Goal: Transaction & Acquisition: Book appointment/travel/reservation

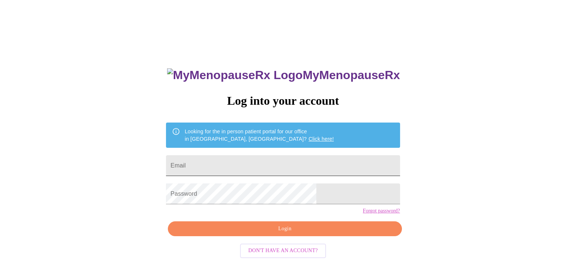
click at [266, 165] on input "Email" at bounding box center [283, 166] width 234 height 21
type input "[EMAIL_ADDRESS][DOMAIN_NAME]"
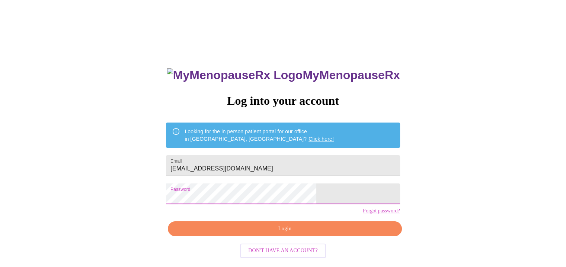
click at [275, 234] on span "Login" at bounding box center [284, 229] width 217 height 9
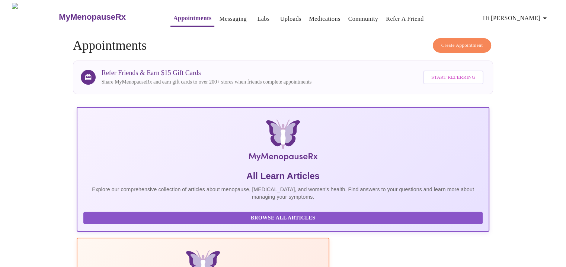
click at [219, 14] on link "Messaging" at bounding box center [232, 19] width 27 height 10
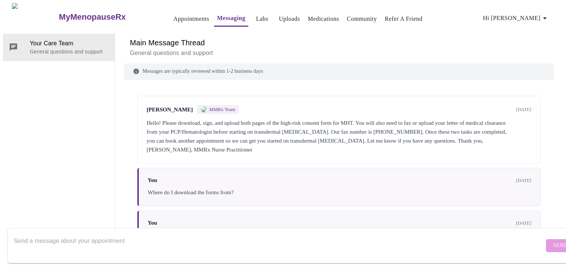
scroll to position [17, 0]
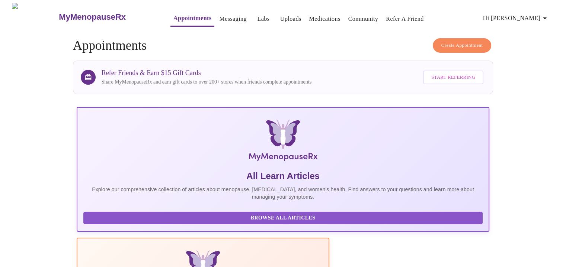
click at [257, 17] on link "Labs" at bounding box center [263, 19] width 12 height 10
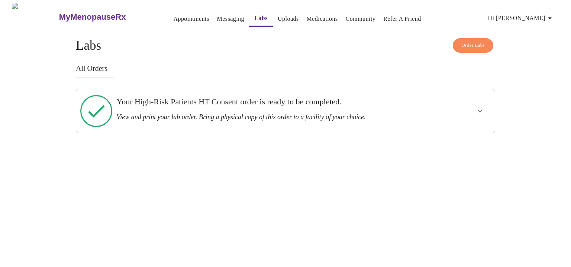
click at [479, 114] on button "show more" at bounding box center [480, 111] width 18 height 18
click at [469, 134] on span "View Order" at bounding box center [462, 138] width 33 height 9
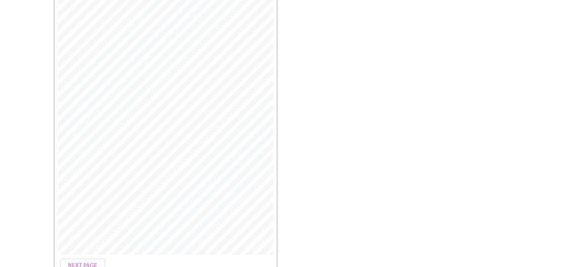
scroll to position [213, 0]
click at [82, 245] on span "Open Larger PDF" at bounding box center [88, 245] width 48 height 9
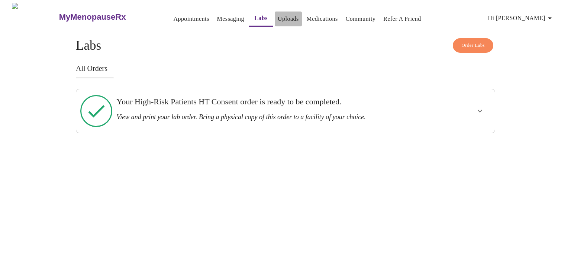
click at [278, 16] on link "Uploads" at bounding box center [288, 19] width 21 height 10
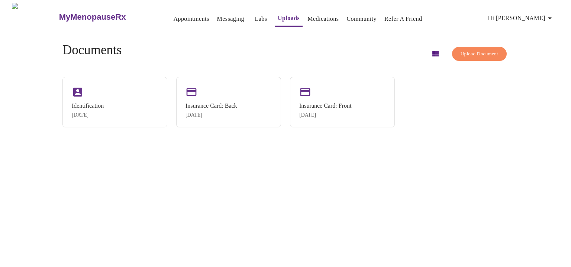
click at [467, 55] on span "Upload Document" at bounding box center [480, 54] width 38 height 9
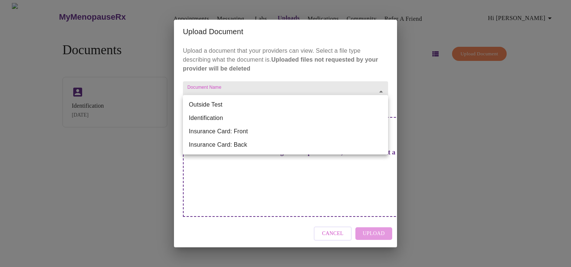
click at [315, 103] on body "MyMenopauseRx Appointments Messaging Labs Uploads Medications Community Refer a…" at bounding box center [285, 136] width 565 height 267
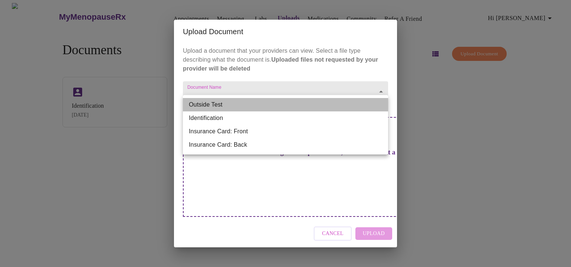
click at [287, 102] on li "Outside Test" at bounding box center [285, 104] width 205 height 13
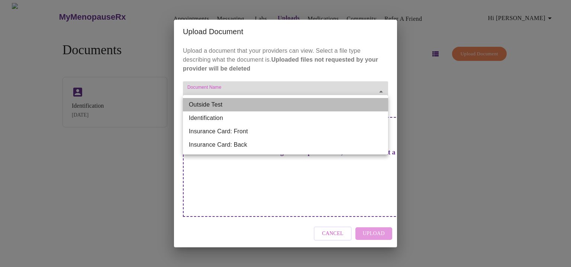
type input "Outside Test"
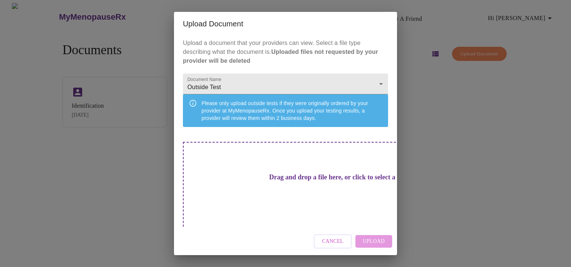
click at [288, 176] on h3 "Drag and drop a file here, or click to select a file" at bounding box center [337, 178] width 205 height 8
click at [332, 163] on div "Drag and drop a file here, or click to select a file" at bounding box center [338, 192] width 310 height 100
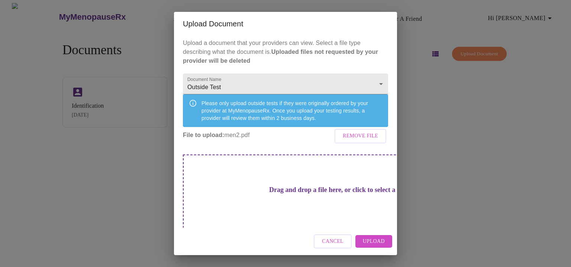
scroll to position [11, 0]
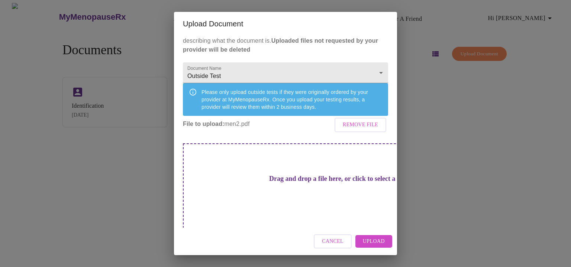
click at [231, 183] on div "Drag and drop a file here, or click to select a file" at bounding box center [338, 194] width 310 height 100
click at [272, 183] on h3 "Drag and drop a file here, or click to select a file" at bounding box center [337, 179] width 205 height 8
click at [382, 244] on span "Upload" at bounding box center [374, 241] width 22 height 9
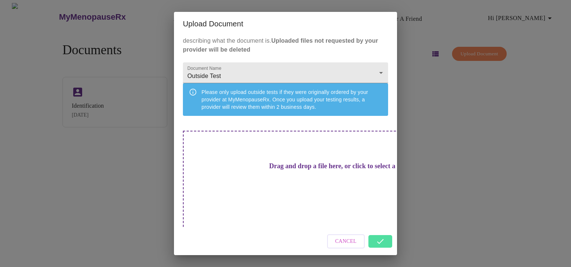
scroll to position [0, 0]
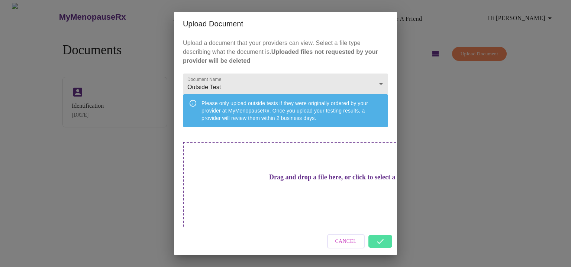
click at [306, 178] on h3 "Drag and drop a file here, or click to select a file" at bounding box center [337, 178] width 205 height 8
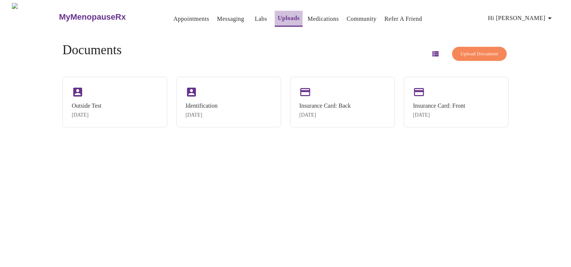
click at [281, 17] on link "Uploads" at bounding box center [289, 18] width 22 height 10
click at [278, 14] on link "Uploads" at bounding box center [289, 18] width 22 height 10
click at [278, 16] on link "Uploads" at bounding box center [289, 18] width 22 height 10
click at [278, 17] on link "Uploads" at bounding box center [289, 18] width 22 height 10
click at [461, 52] on span "Upload Document" at bounding box center [480, 54] width 38 height 9
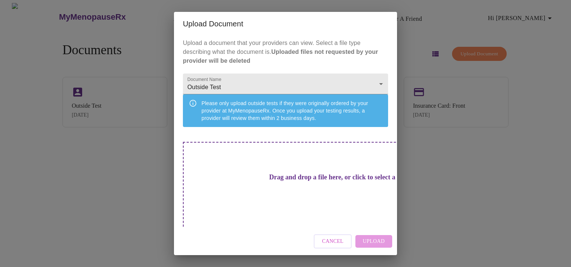
click at [276, 182] on h3 "Drag and drop a file here, or click to select a file" at bounding box center [337, 178] width 205 height 8
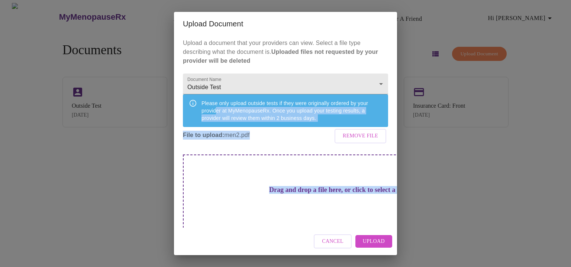
drag, startPoint x: 215, startPoint y: 121, endPoint x: 381, endPoint y: 254, distance: 212.2
click at [381, 254] on div "Upload Document Upload a document that your providers can view. Select a file t…" at bounding box center [285, 134] width 223 height 244
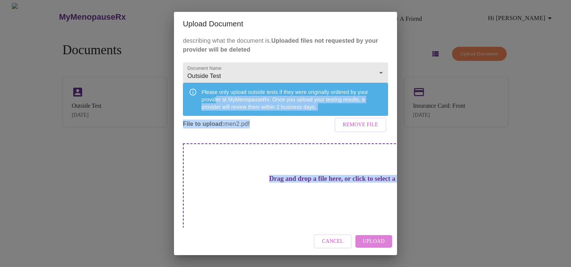
click at [374, 243] on span "Upload" at bounding box center [374, 241] width 22 height 9
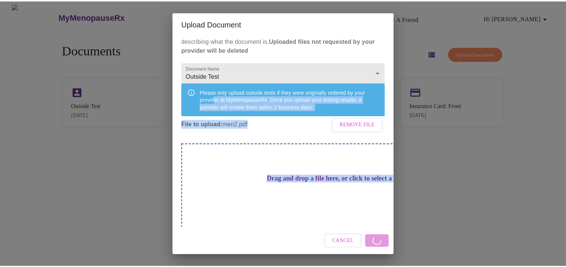
scroll to position [0, 0]
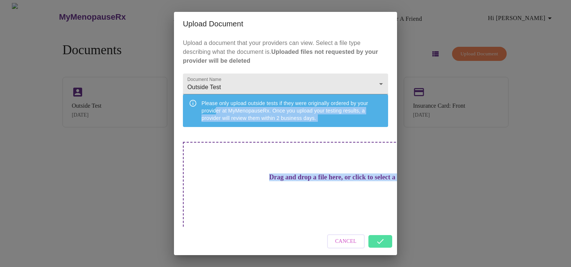
click at [488, 211] on div "Upload Document Upload a document that your providers can view. Select a file t…" at bounding box center [285, 133] width 571 height 267
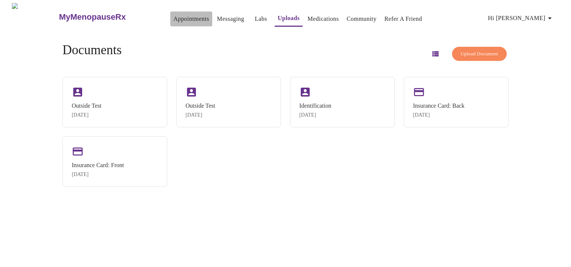
click at [173, 15] on link "Appointments" at bounding box center [191, 19] width 36 height 10
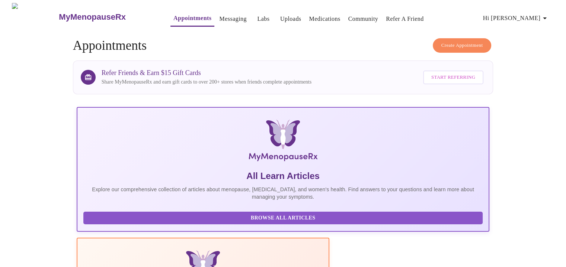
click at [531, 15] on span "Hi [PERSON_NAME]" at bounding box center [516, 18] width 66 height 10
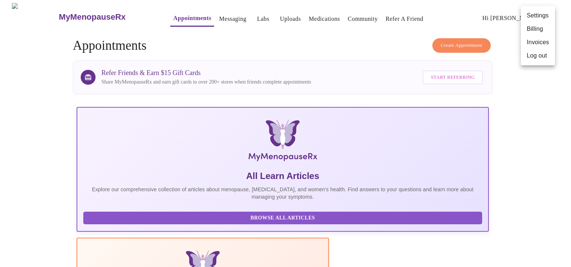
click at [565, 181] on div at bounding box center [285, 133] width 571 height 267
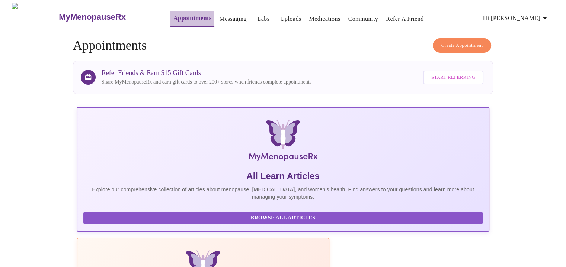
click at [173, 16] on link "Appointments" at bounding box center [192, 18] width 38 height 10
click at [134, 51] on h4 "Create Appointment Appointments" at bounding box center [283, 45] width 420 height 15
click at [433, 40] on button "Create Appointment" at bounding box center [462, 45] width 59 height 15
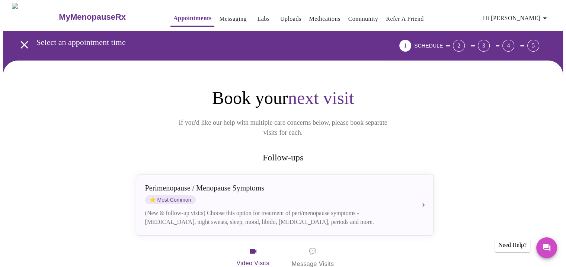
scroll to position [128, 0]
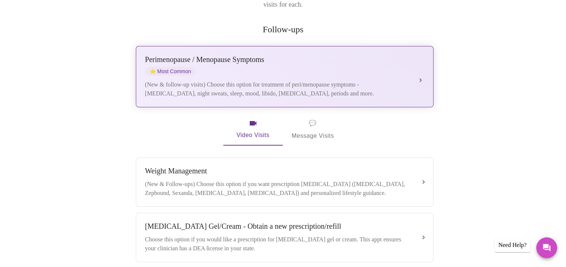
click at [257, 80] on div "(New & follow-up visits) Choose this option for treatment of peri/menopause sym…" at bounding box center [277, 89] width 264 height 18
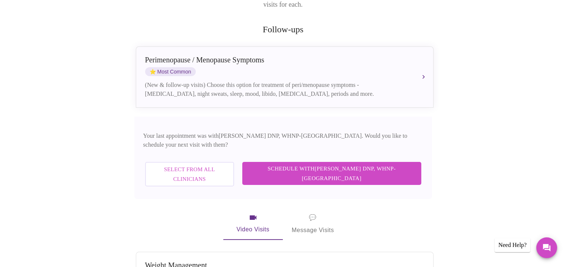
click at [341, 164] on span "Schedule with [PERSON_NAME] DNP, WHNP-BC" at bounding box center [332, 174] width 164 height 20
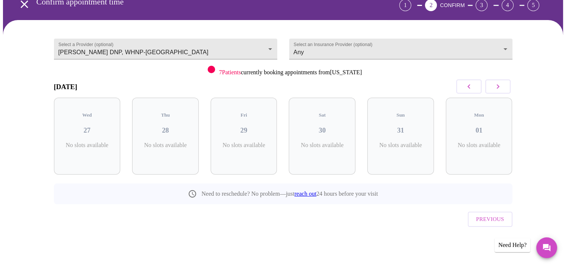
scroll to position [24, 0]
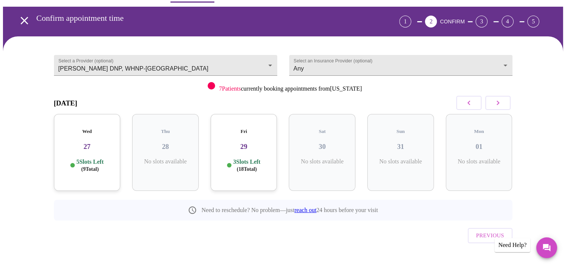
click at [105, 143] on h3 "27" at bounding box center [87, 147] width 55 height 8
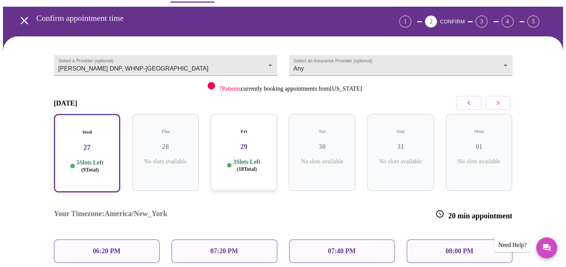
click at [237, 143] on h3 "29" at bounding box center [244, 147] width 55 height 8
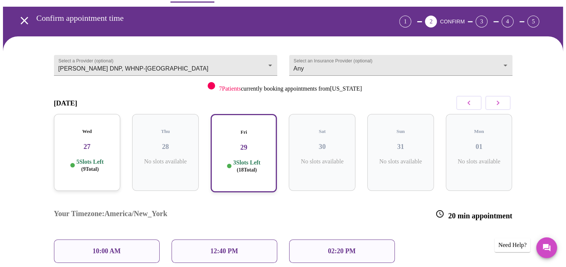
click at [97, 248] on p "10:00 AM" at bounding box center [107, 252] width 28 height 8
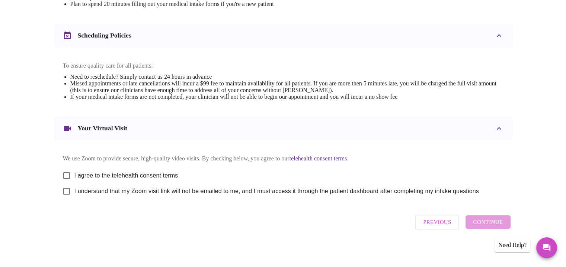
scroll to position [263, 0]
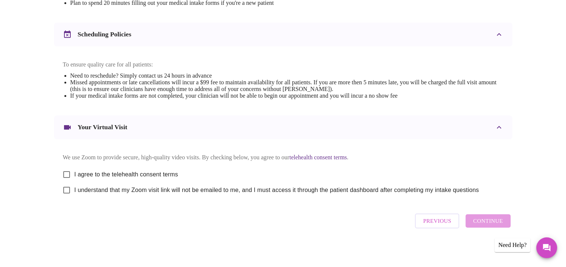
click at [67, 179] on input "I agree to the telehealth consent terms" at bounding box center [67, 175] width 16 height 16
checkbox input "true"
click at [62, 198] on input "I understand that my Zoom visit link will not be emailed to me, and I must acce…" at bounding box center [67, 191] width 16 height 16
checkbox input "true"
click at [481, 226] on span "Continue" at bounding box center [488, 222] width 30 height 10
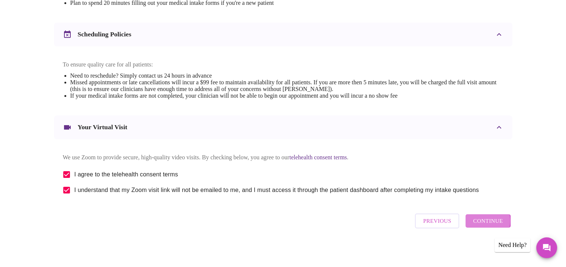
scroll to position [49, 0]
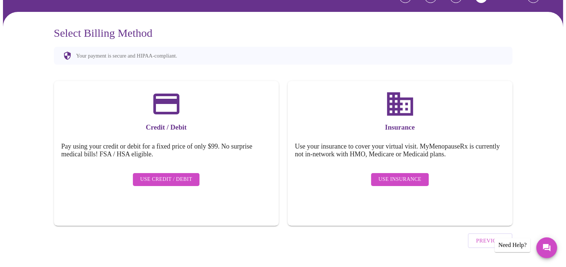
click at [411, 175] on span "Use Insurance" at bounding box center [399, 179] width 43 height 9
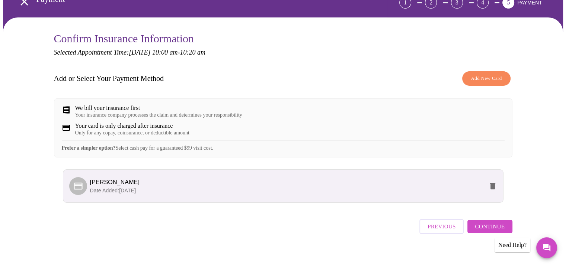
scroll to position [55, 0]
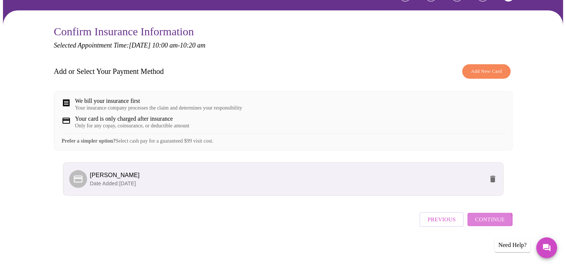
click at [484, 224] on span "Continue" at bounding box center [490, 220] width 30 height 10
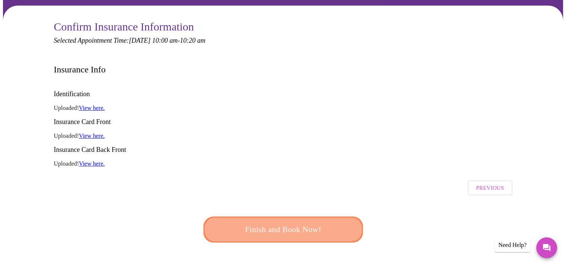
click at [295, 223] on span "Finish and Book Now!" at bounding box center [283, 230] width 138 height 14
